Goal: Transaction & Acquisition: Purchase product/service

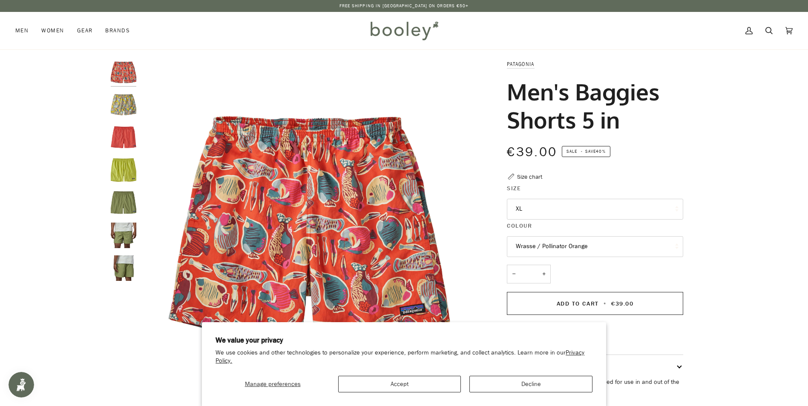
click at [540, 246] on button "Wrasse / Pollinator Orange" at bounding box center [595, 246] width 176 height 21
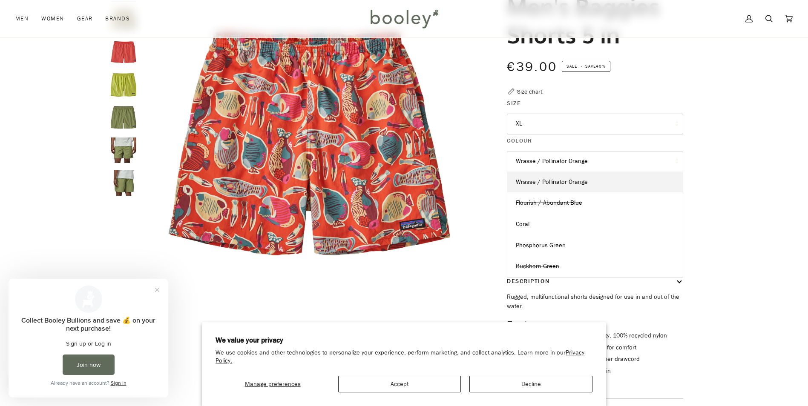
click at [565, 166] on button "Wrasse / Pollinator Orange" at bounding box center [595, 161] width 176 height 21
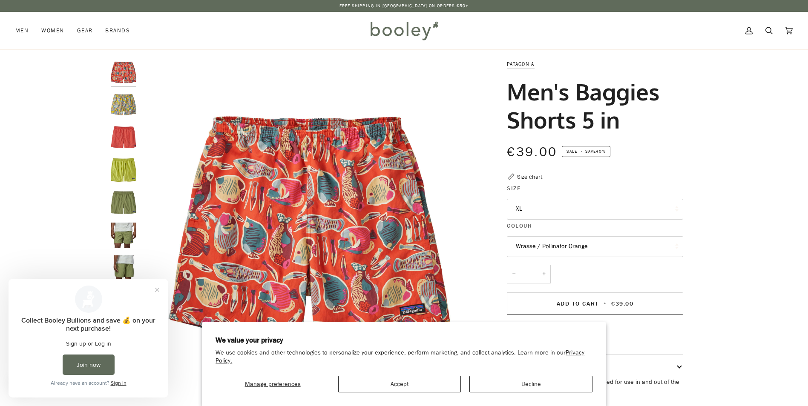
click at [123, 102] on img "Patagonia Men's Baggies Shorts 5 in Flourish / Abundant Blue - Booley Galway" at bounding box center [124, 105] width 26 height 26
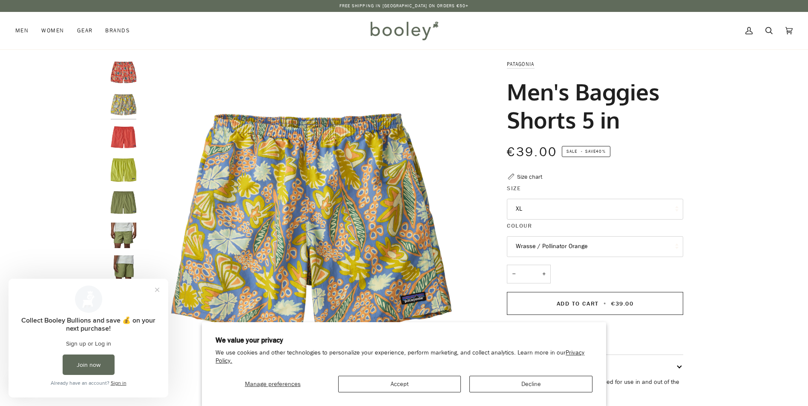
click at [132, 143] on img "Patagonia Men's Baggies Shorts Coral - Booley Galway" at bounding box center [124, 138] width 26 height 26
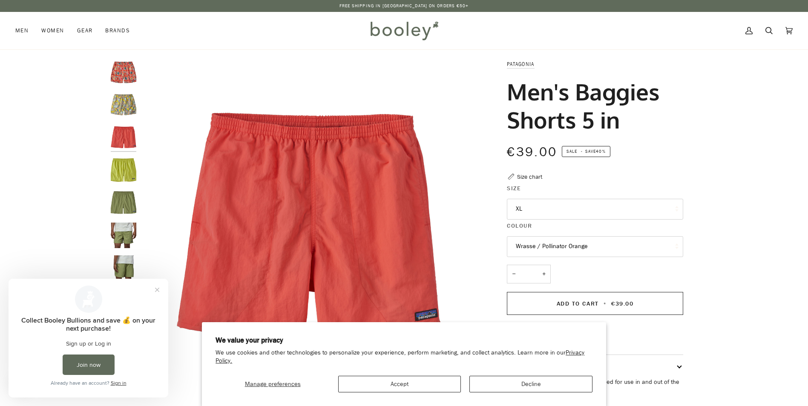
click at [129, 173] on img "Patagonia Men's Baggies Shorts 5 in Phosphorus Green - Booley Galway" at bounding box center [124, 171] width 26 height 26
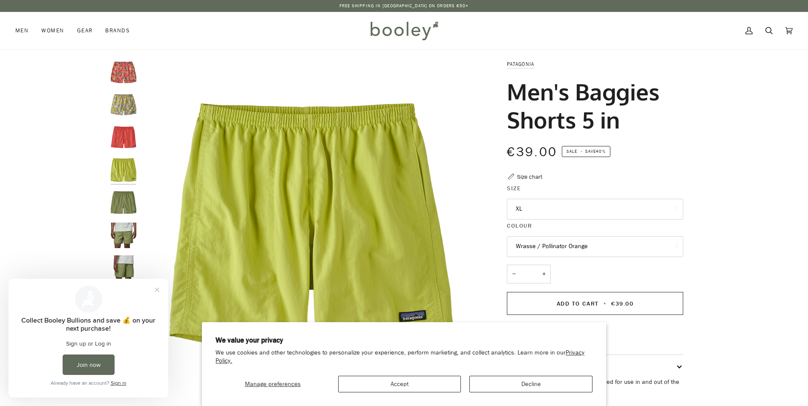
click at [117, 206] on img "Patagonia Men's Baggies Shorts 5 in Buckhorn Green - Booley Galway" at bounding box center [124, 203] width 26 height 26
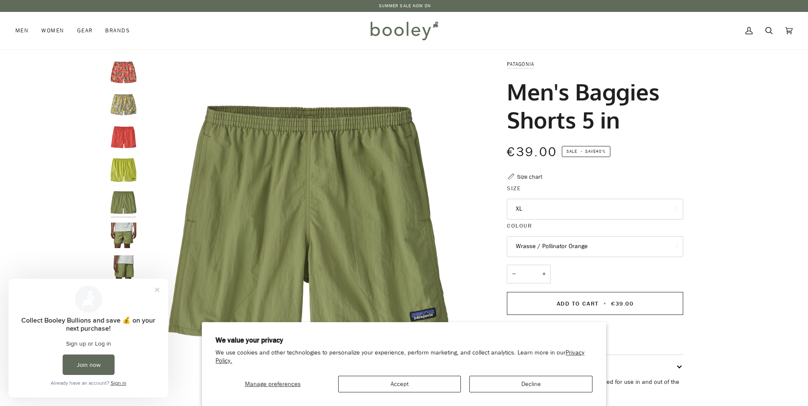
click at [119, 235] on img "Patagonia Men's Baggies Shorts 5 in Buckhorn Green - Booley Galway" at bounding box center [124, 236] width 26 height 26
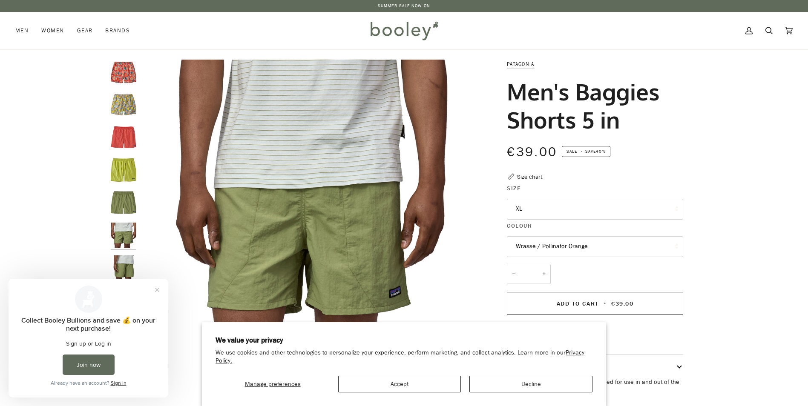
click at [123, 261] on img "Patagonia Men's Baggies Shorts 5 in Buckhorn Green - Booley Galway" at bounding box center [124, 268] width 26 height 26
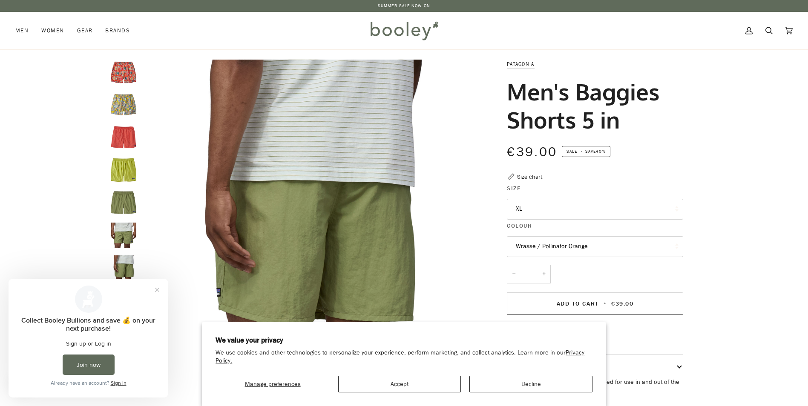
click at [596, 255] on button "Wrasse / Pollinator Orange" at bounding box center [595, 246] width 176 height 21
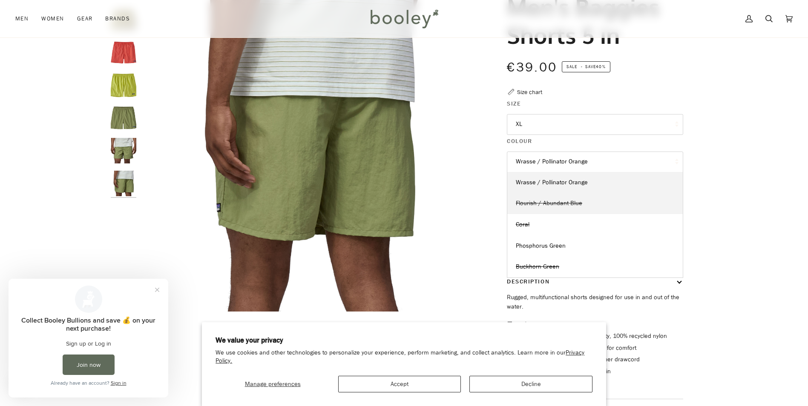
scroll to position [85, 0]
click at [562, 250] on link "Phosphorus Green" at bounding box center [594, 245] width 175 height 21
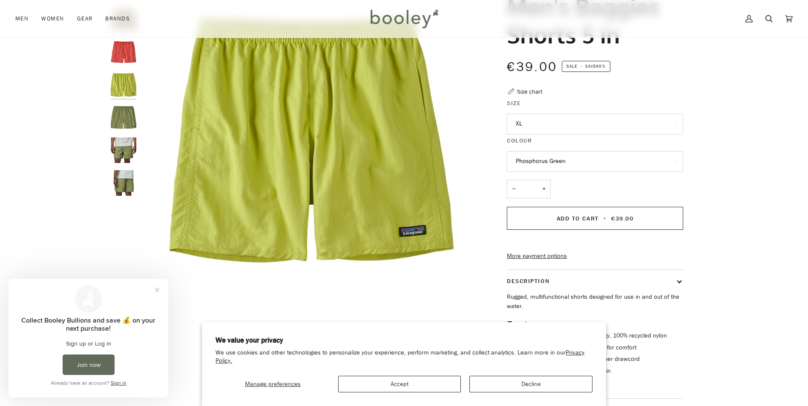
click at [588, 168] on button "Phosphorus Green" at bounding box center [595, 161] width 176 height 21
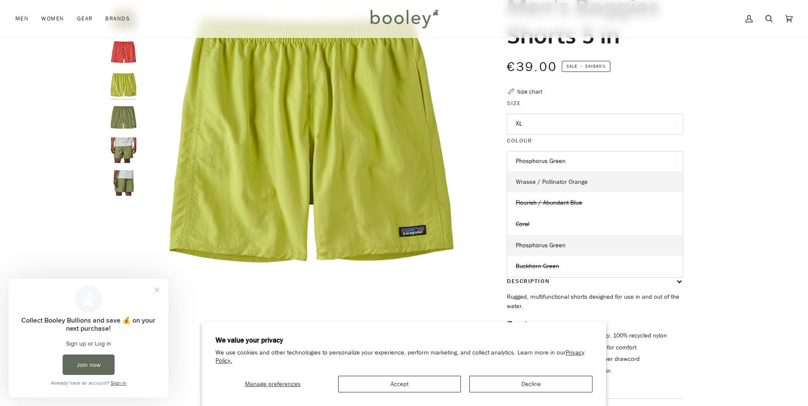
click at [548, 182] on span "Wrasse / Pollinator Orange" at bounding box center [552, 182] width 72 height 8
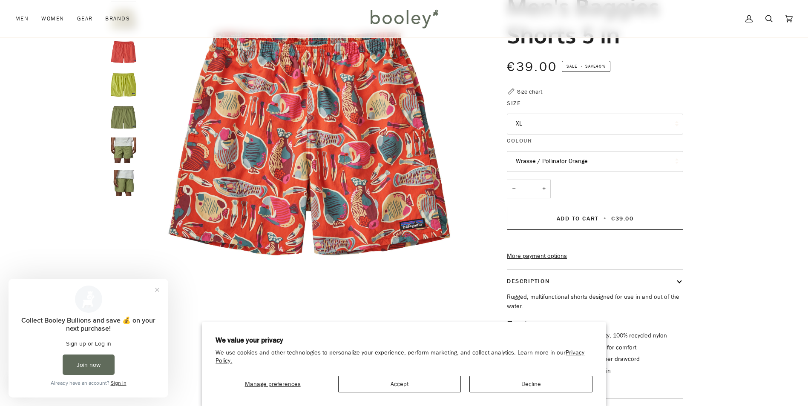
click at [562, 161] on button "Wrasse / Pollinator Orange" at bounding box center [595, 161] width 176 height 21
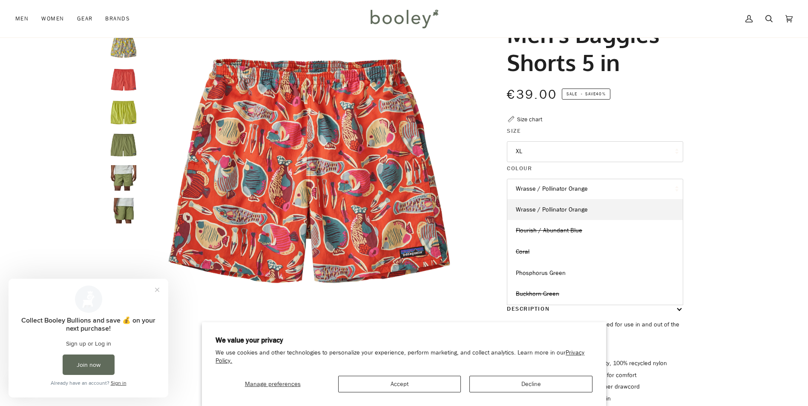
scroll to position [43, 0]
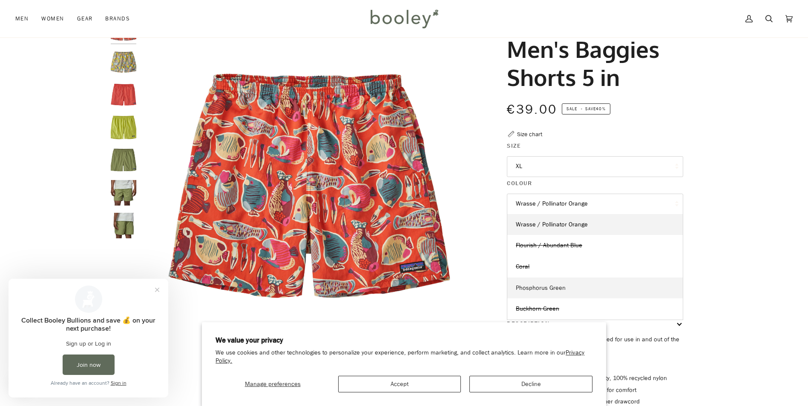
click at [567, 292] on link "Phosphorus Green" at bounding box center [594, 288] width 175 height 21
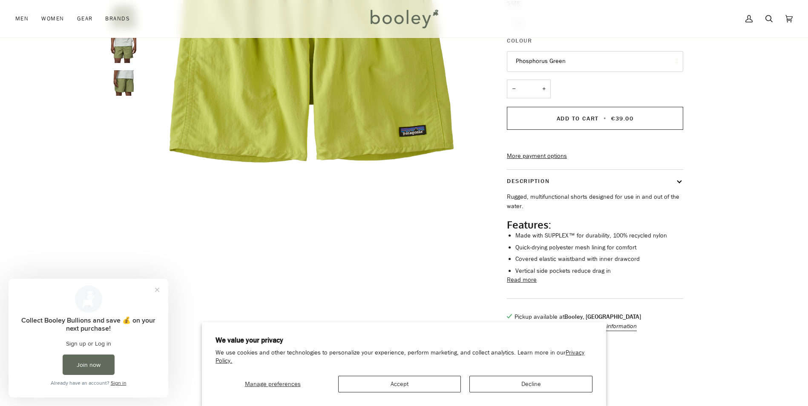
scroll to position [255, 0]
